Goal: Subscribe to service/newsletter

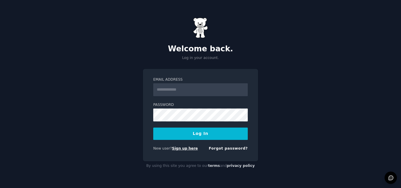
click at [184, 147] on link "Sign up here" at bounding box center [185, 148] width 26 height 4
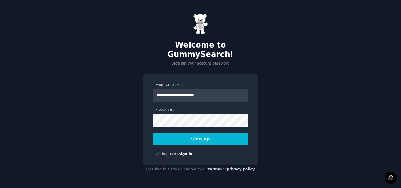
click at [185, 91] on input "**********" at bounding box center [200, 95] width 94 height 13
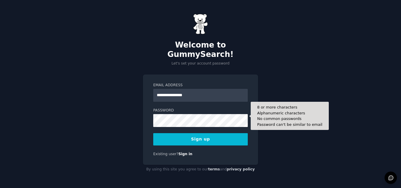
type input "**********"
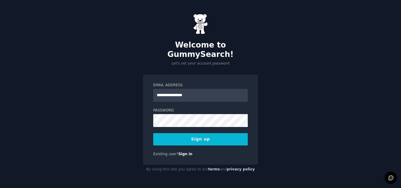
click at [202, 137] on button "Sign up" at bounding box center [200, 139] width 94 height 12
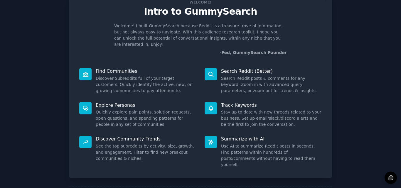
scroll to position [42, 0]
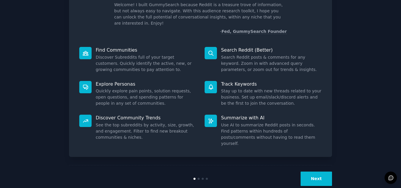
click at [322, 172] on button "Next" at bounding box center [315, 179] width 31 height 14
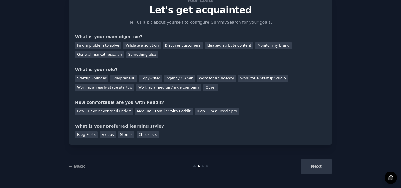
scroll to position [22, 0]
click at [103, 46] on div "Find a problem to solve" at bounding box center [98, 45] width 46 height 7
click at [179, 45] on div "Discover customers" at bounding box center [183, 45] width 40 height 7
click at [210, 78] on div "Work for an Agency" at bounding box center [216, 78] width 39 height 7
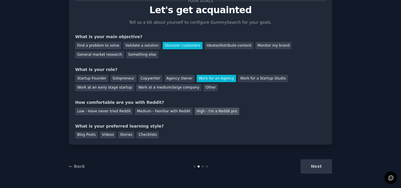
click at [202, 112] on div "High - I'm a Reddit pro" at bounding box center [217, 111] width 45 height 7
click at [120, 133] on div "Stories" at bounding box center [126, 134] width 16 height 7
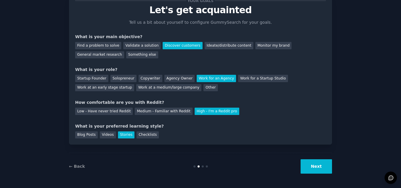
click at [322, 167] on button "Next" at bounding box center [315, 166] width 31 height 14
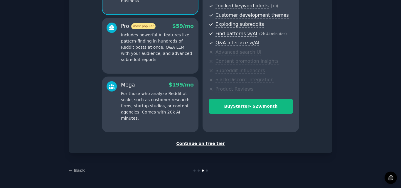
click at [196, 144] on div "Continue on free tier" at bounding box center [200, 144] width 251 height 6
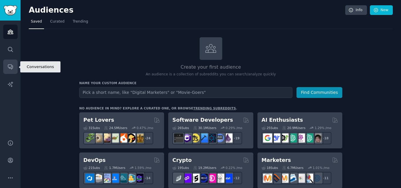
click at [9, 69] on icon "Sidebar" at bounding box center [10, 67] width 6 height 6
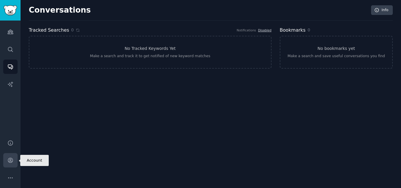
click at [9, 163] on icon "Sidebar" at bounding box center [10, 160] width 6 height 6
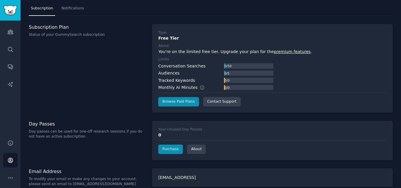
scroll to position [20, 0]
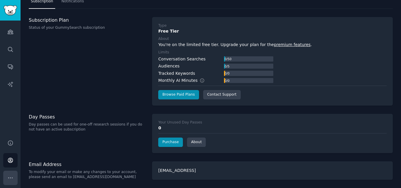
click at [12, 177] on icon "Sidebar" at bounding box center [10, 178] width 6 height 6
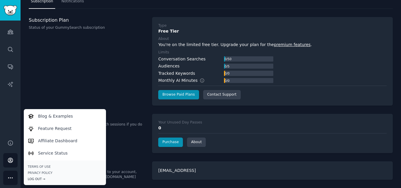
click at [39, 178] on div "Log Out →" at bounding box center [65, 179] width 74 height 4
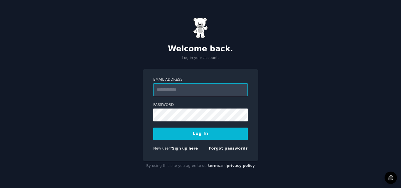
paste input "**********"
type input "**********"
click at [204, 132] on button "Log In" at bounding box center [200, 134] width 94 height 12
